Goal: Obtain resource: Download file/media

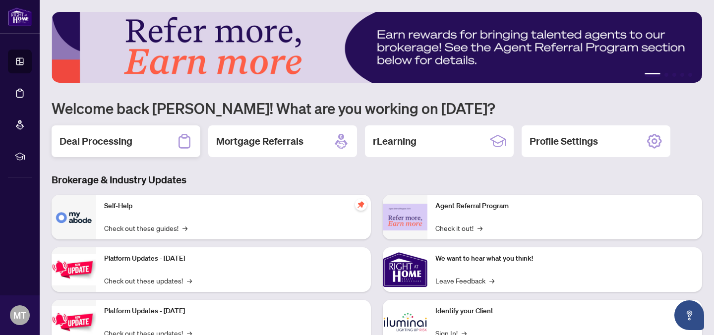
click at [111, 138] on h2 "Deal Processing" at bounding box center [95, 141] width 73 height 14
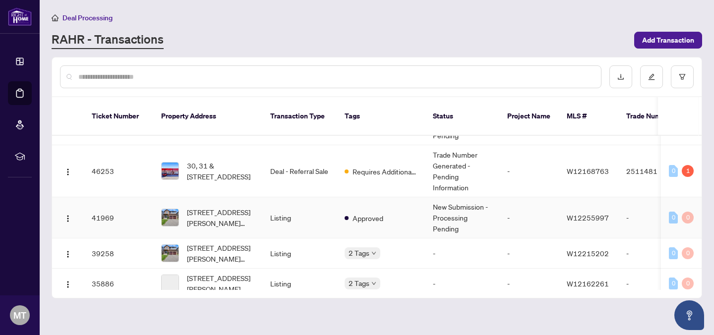
scroll to position [88, 0]
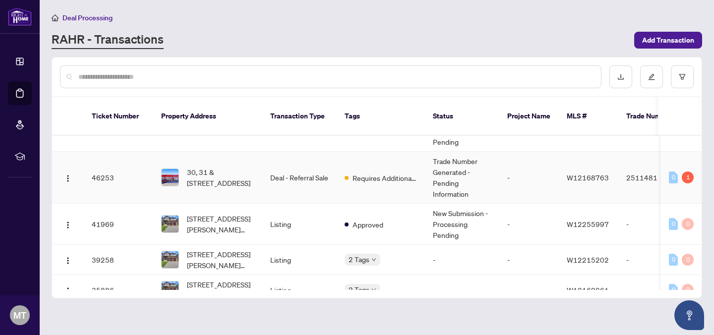
click at [284, 162] on td "Deal - Referral Sale" at bounding box center [299, 178] width 74 height 52
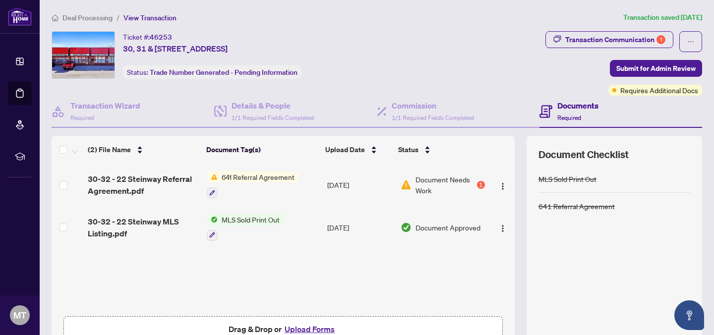
click at [242, 177] on span "641 Referral Agreement" at bounding box center [258, 176] width 81 height 11
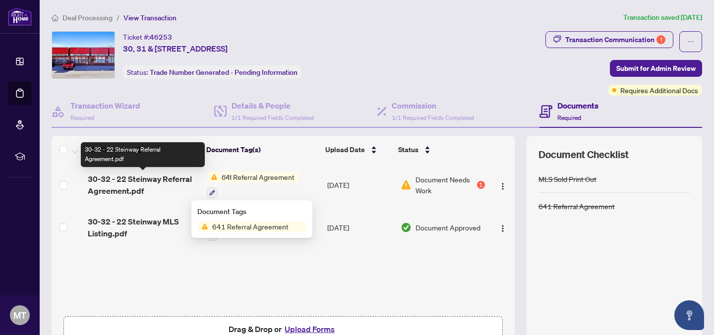
click at [132, 179] on span "30-32 - 22 Steinway Referral Agreement.pdf" at bounding box center [143, 185] width 111 height 24
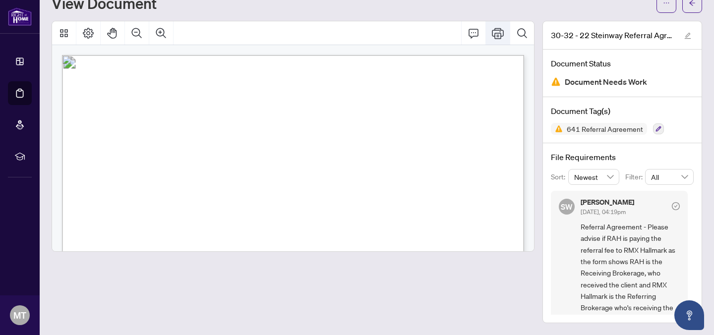
click at [498, 31] on icon "Print" at bounding box center [498, 33] width 12 height 12
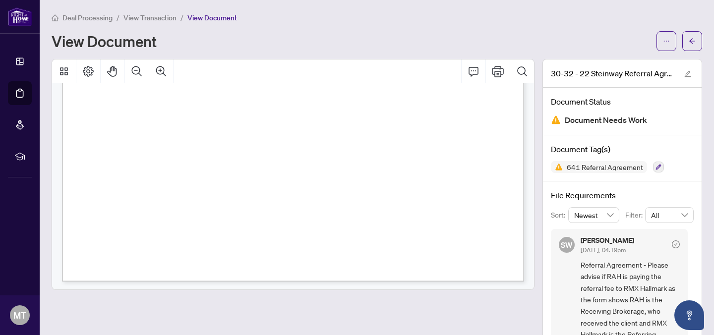
scroll to position [411, 0]
click at [339, 154] on span "...............................................................................…" at bounding box center [292, 154] width 398 height 0
